Goal: Check status: Check status

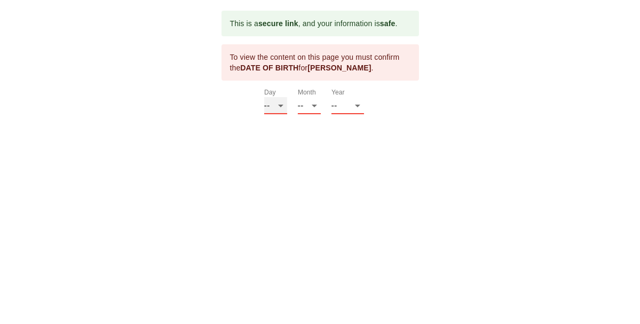
click at [279, 107] on select "-- 01 02 03 04 05 06 07 08 09 10 11 12 13 14 15 16 17 18 19 20 21 22 23 24 25 2…" at bounding box center [275, 105] width 23 height 17
select select "16"
click at [264, 97] on select "-- 01 02 03 04 05 06 07 08 09 10 11 12 13 14 15 16 17 18 19 20 21 22 23 24 25 2…" at bounding box center [275, 105] width 23 height 17
click at [312, 105] on select "-- 01 02 03 04 05 06 07 08 09 10 11 12" at bounding box center [309, 105] width 23 height 17
select select "08"
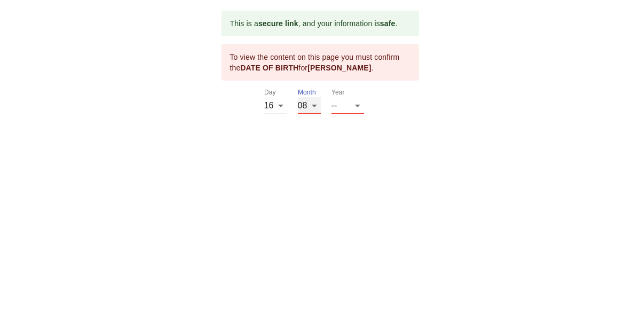
click at [298, 97] on select "-- 01 02 03 04 05 06 07 08 09 10 11 12" at bounding box center [309, 105] width 23 height 17
click at [357, 97] on select "-- 2025 2024 2023 2022 2021 2020 2019 2018 2017 2016 2015 2014 2013 2012 2011 2…" at bounding box center [347, 105] width 33 height 17
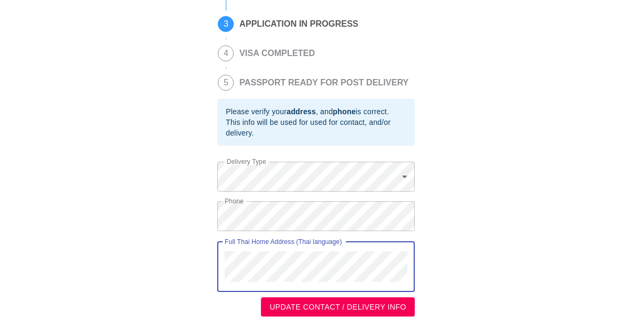
scroll to position [287, 0]
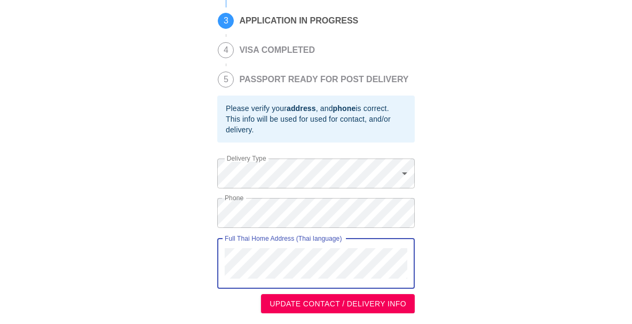
click at [367, 304] on span "UPDATE CONTACT / DELIVERY INFO" at bounding box center [337, 303] width 137 height 13
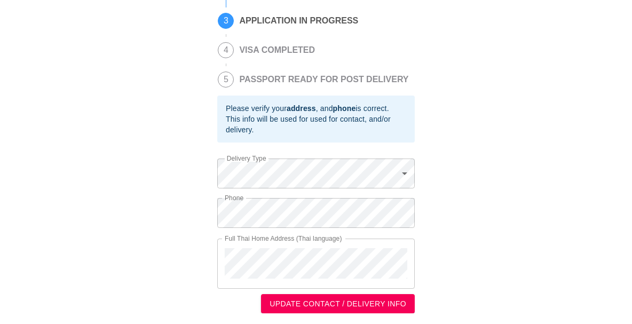
click at [394, 305] on span "UPDATE CONTACT / DELIVERY INFO" at bounding box center [337, 303] width 137 height 13
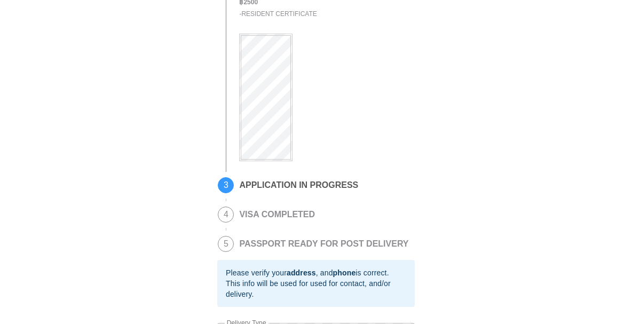
scroll to position [0, 0]
